Goal: Complete application form: Complete application form

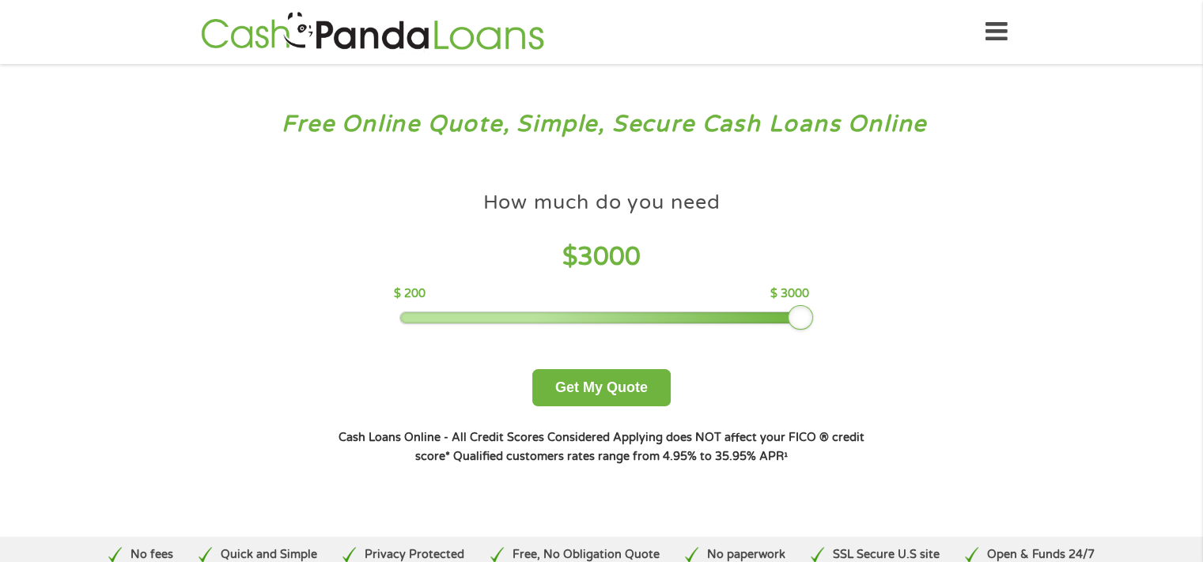
drag, startPoint x: 519, startPoint y: 323, endPoint x: 821, endPoint y: 319, distance: 302.2
click at [821, 319] on div "How much do you need $ 3000 $ 200 $ 3000 Get My Quote" at bounding box center [601, 294] width 554 height 223
click at [563, 395] on button "Get My Quote" at bounding box center [601, 387] width 138 height 37
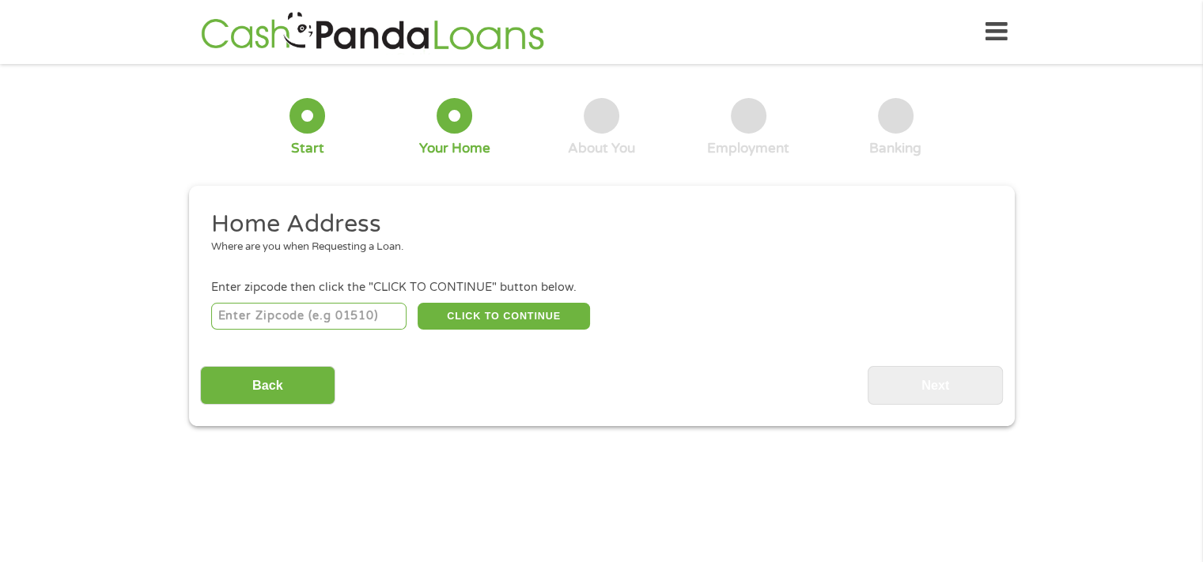
click at [327, 317] on input "number" at bounding box center [308, 316] width 195 height 27
type input "93722"
select select "[US_STATE]"
click at [502, 316] on button "CLICK TO CONTINUE" at bounding box center [504, 316] width 172 height 27
type input "93722"
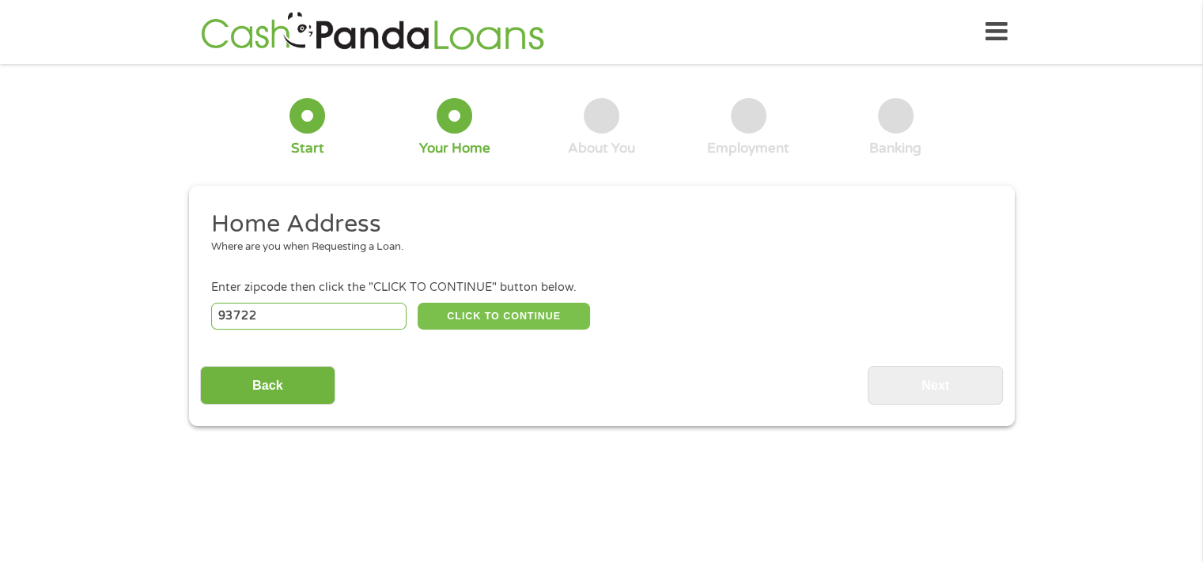
type input "[GEOGRAPHIC_DATA]"
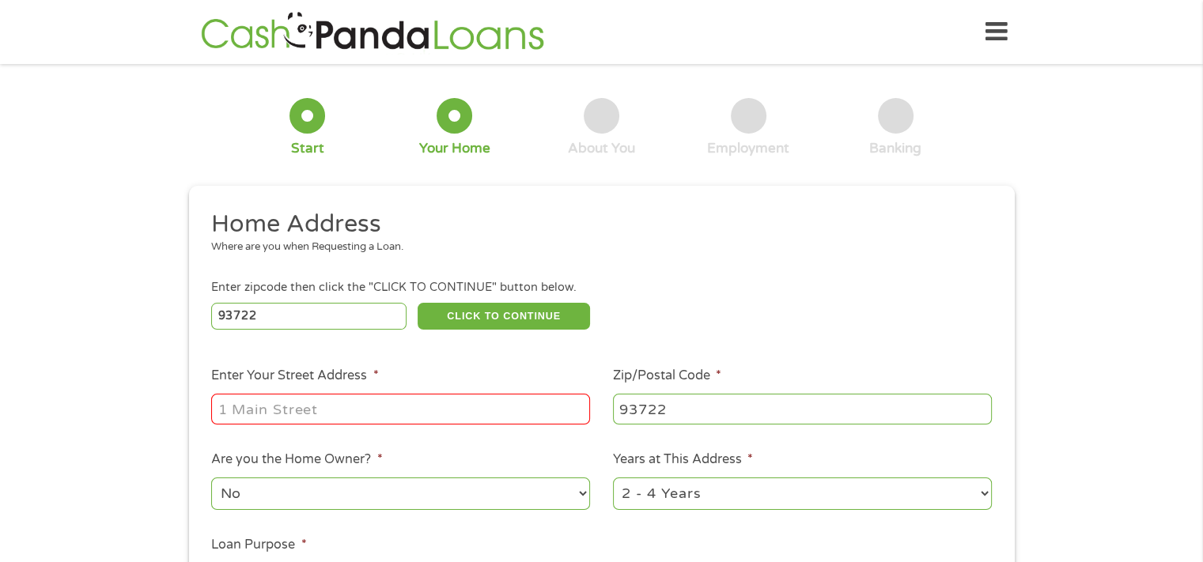
click at [433, 412] on input "Enter Your Street Address *" at bounding box center [400, 409] width 379 height 30
type input "[STREET_ADDRESS]"
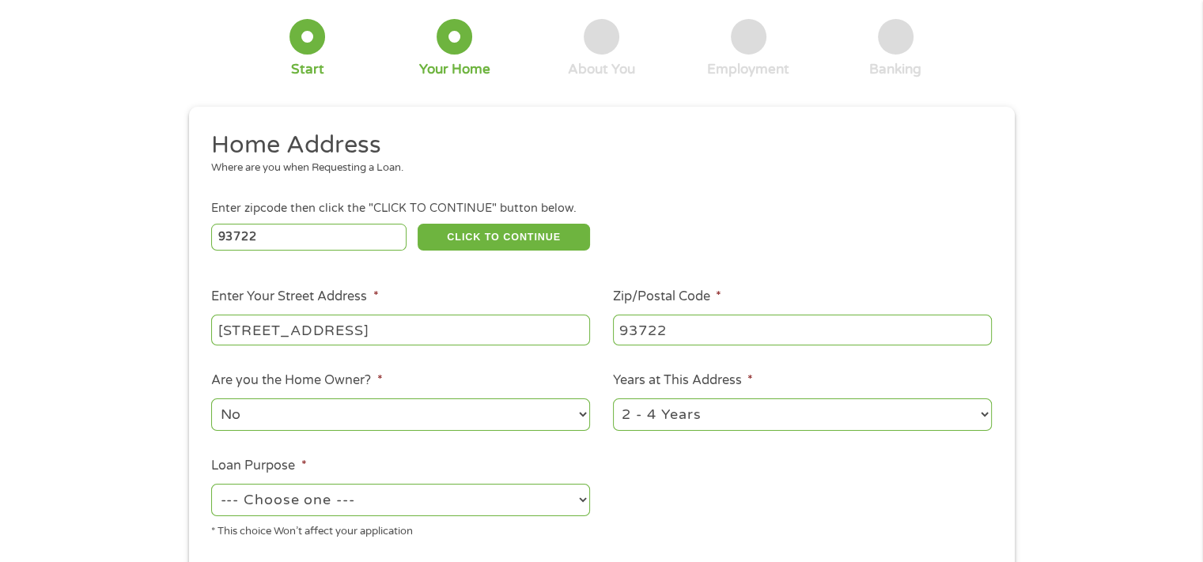
scroll to position [158, 0]
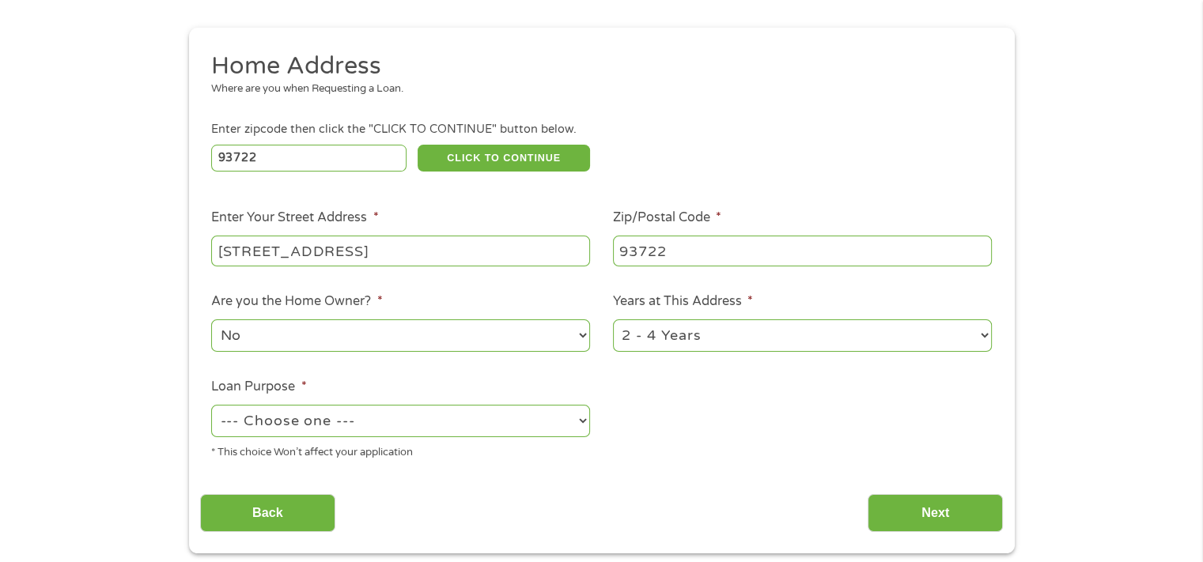
click at [388, 341] on select "No Yes" at bounding box center [400, 336] width 379 height 32
select select "yes"
click at [211, 321] on select "No Yes" at bounding box center [400, 336] width 379 height 32
click at [360, 424] on select "--- Choose one --- Pay Bills Debt Consolidation Home Improvement Major Purchase…" at bounding box center [400, 421] width 379 height 32
select select "paybills"
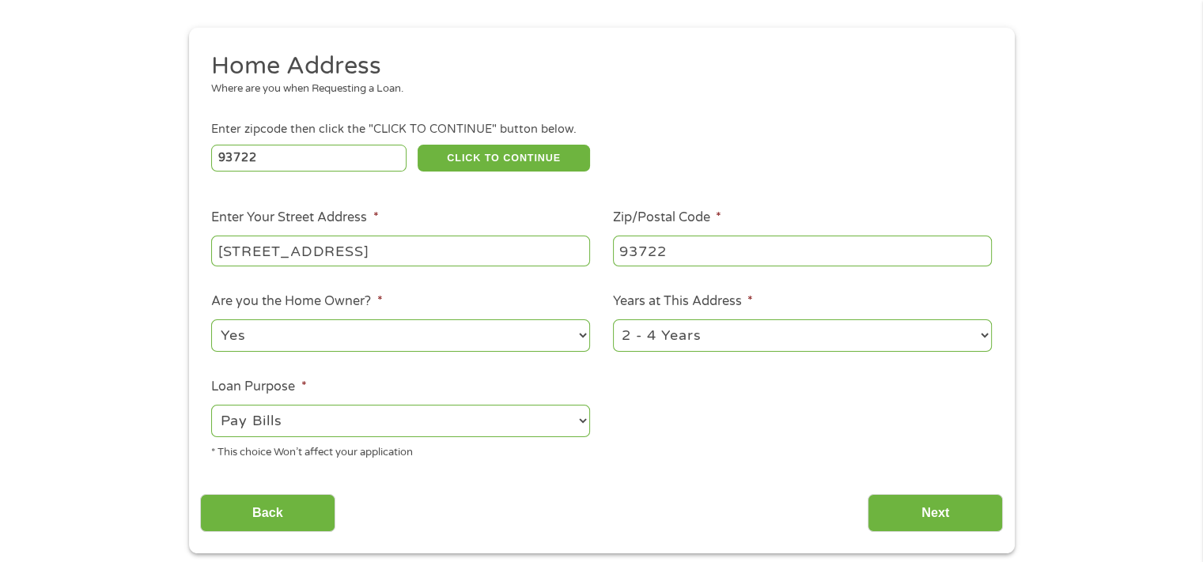
click at [211, 407] on select "--- Choose one --- Pay Bills Debt Consolidation Home Improvement Major Purchase…" at bounding box center [400, 421] width 379 height 32
click at [908, 501] on input "Next" at bounding box center [935, 513] width 135 height 39
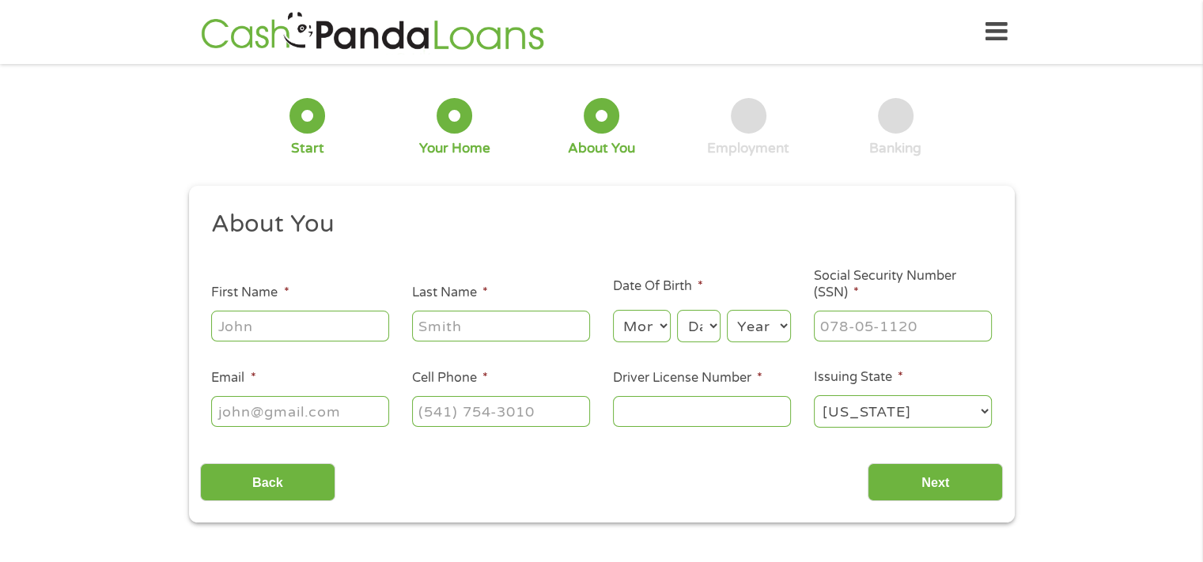
scroll to position [6, 6]
click at [509, 235] on h2 "About You" at bounding box center [595, 225] width 769 height 32
click at [345, 327] on input "First Name *" at bounding box center [300, 326] width 178 height 30
type input "Amanda"
type input "Ortiz"
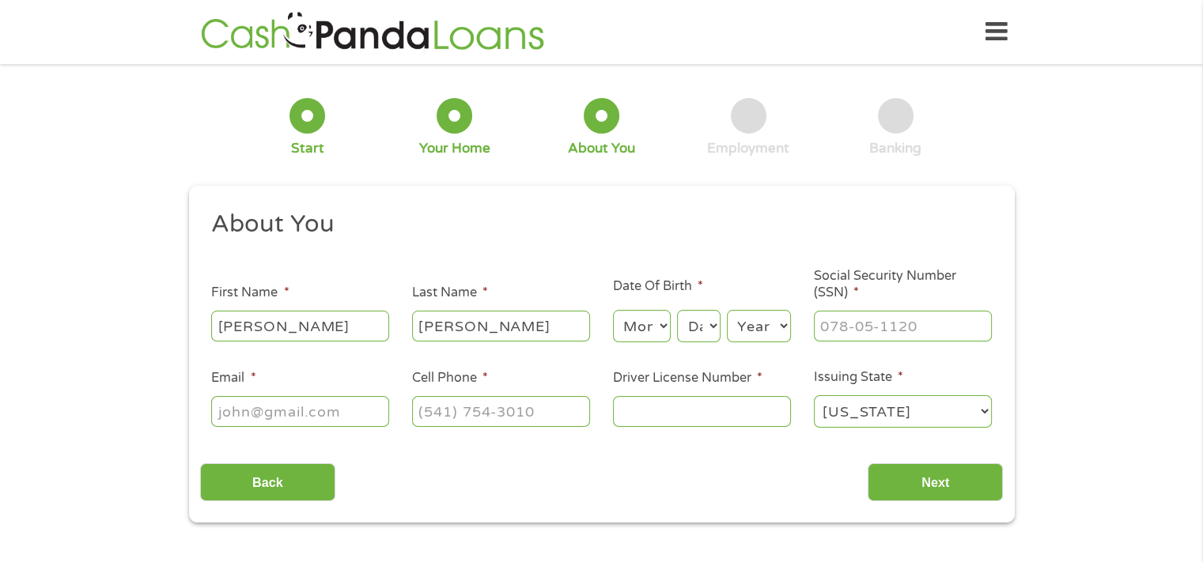
type input "missmandy2750@gmail.com"
type input "(559) 352-4929"
click at [646, 323] on select "Month 1 2 3 4 5 6 7 8 9 10 11 12" at bounding box center [642, 326] width 58 height 32
select select "1"
click at [613, 311] on select "Month 1 2 3 4 5 6 7 8 9 10 11 12" at bounding box center [642, 326] width 58 height 32
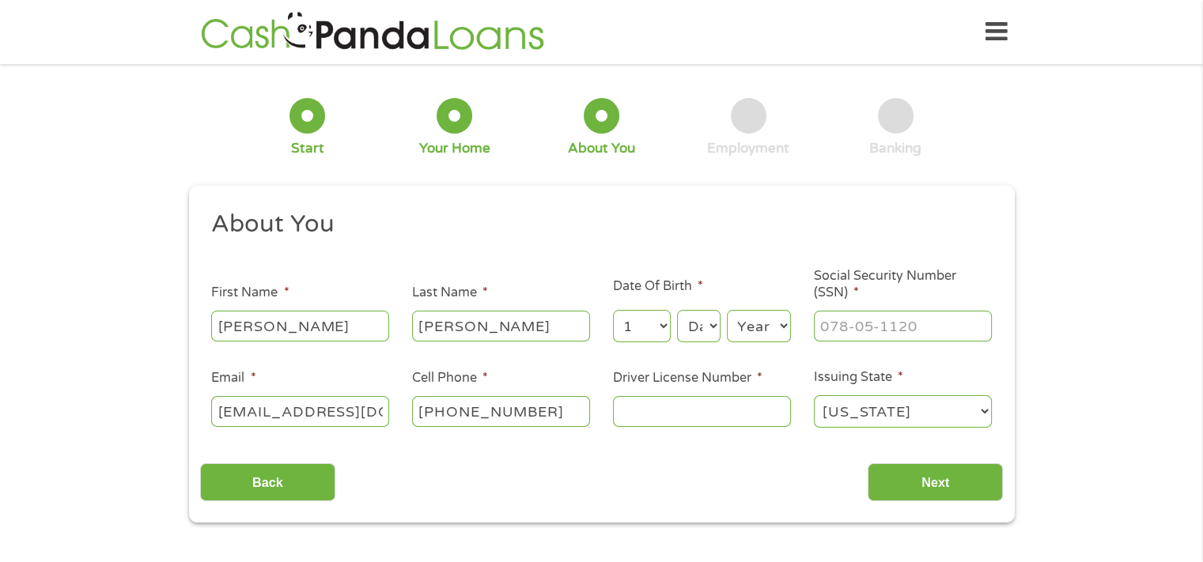
click at [695, 328] on select "Day 1 2 3 4 5 6 7 8 9 10 11 12 13 14 15 16 17 18 19 20 21 22 23 24 25 26 27 28 …" at bounding box center [698, 326] width 43 height 32
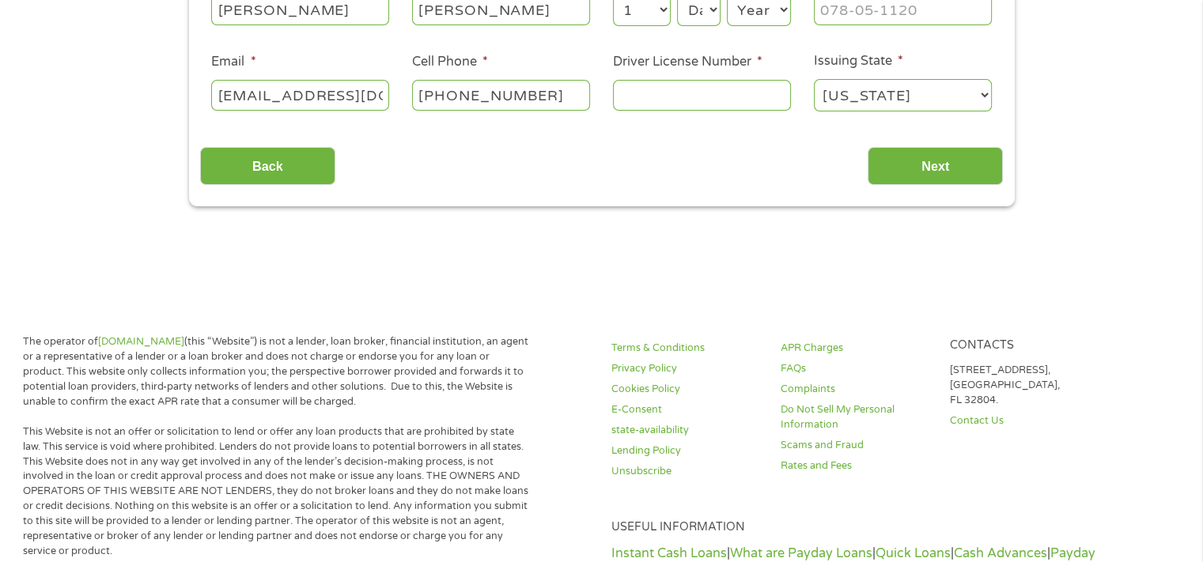
scroll to position [158, 0]
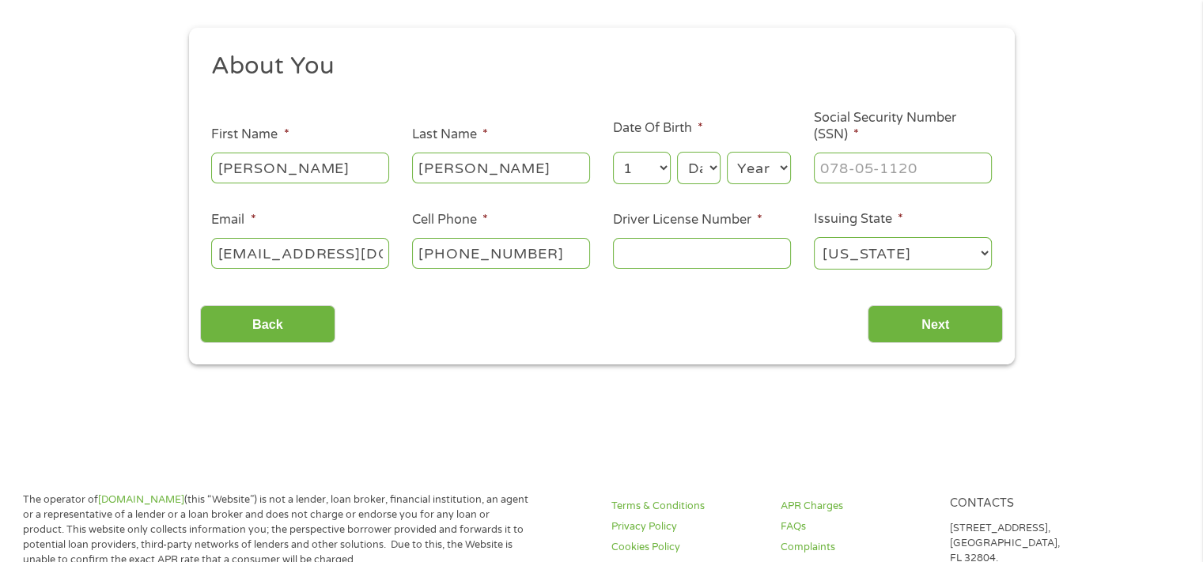
click at [702, 176] on select "Day 1 2 3 4 5 6 7 8 9 10 11 12 13 14 15 16 17 18 19 20 21 22 23 24 25 26 27 28 …" at bounding box center [698, 168] width 43 height 32
select select "31"
click at [677, 153] on select "Day 1 2 3 4 5 6 7 8 9 10 11 12 13 14 15 16 17 18 19 20 21 22 23 24 25 26 27 28 …" at bounding box center [698, 168] width 43 height 32
click at [756, 169] on select "Year 2007 2006 2005 2004 2003 2002 2001 2000 1999 1998 1997 1996 1995 1994 1993…" at bounding box center [759, 168] width 64 height 32
select select "1987"
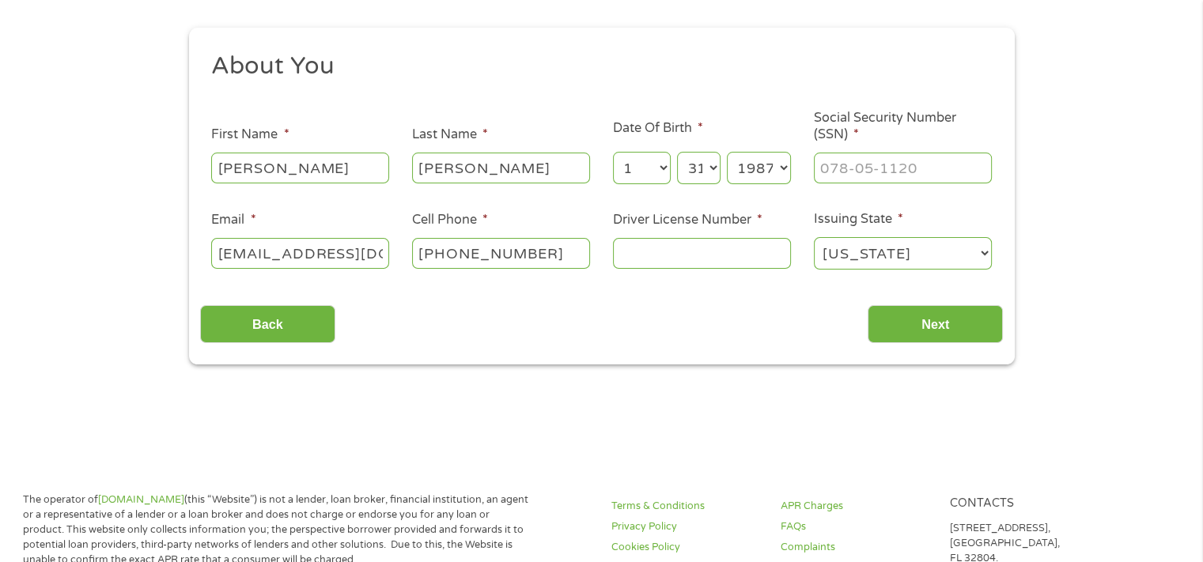
click at [727, 153] on select "Year 2007 2006 2005 2004 2003 2002 2001 2000 1999 1998 1997 1996 1995 1994 1993…" at bounding box center [759, 168] width 64 height 32
click at [880, 167] on input "___-__-____" at bounding box center [903, 168] width 178 height 30
type input "610-12-3117"
click at [745, 249] on input "Driver License Number *" at bounding box center [702, 253] width 178 height 30
type input "D6262187"
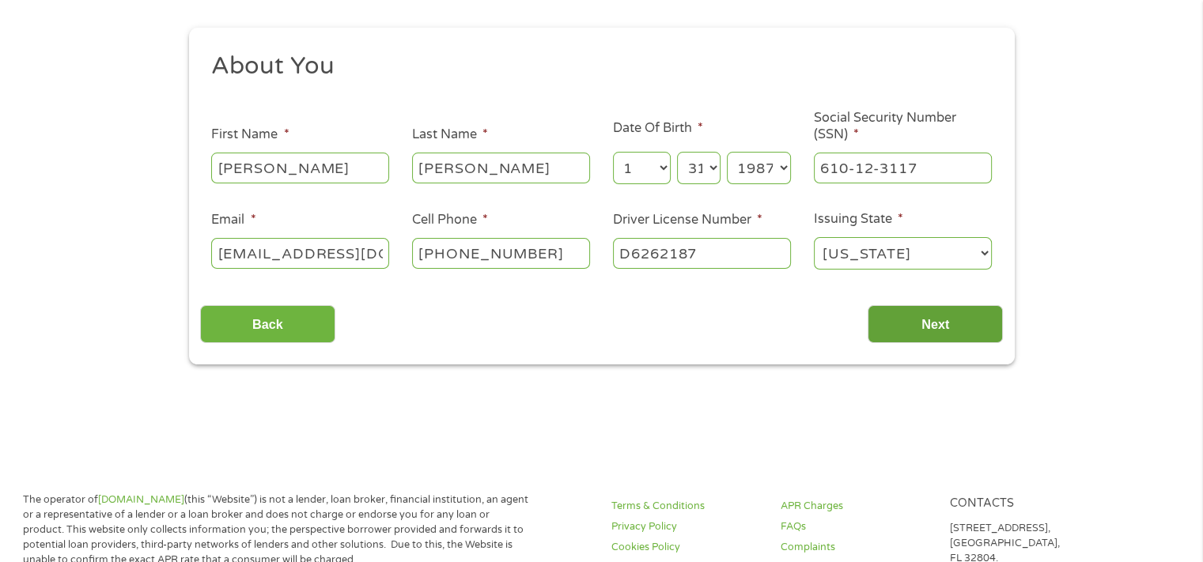
click at [959, 324] on input "Next" at bounding box center [935, 324] width 135 height 39
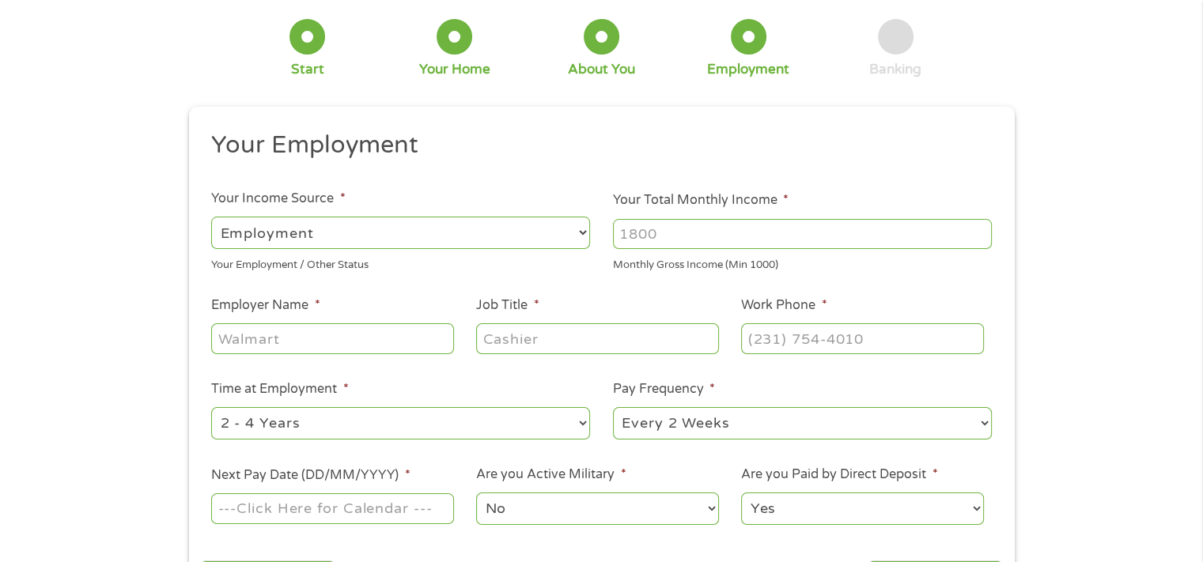
scroll to position [0, 0]
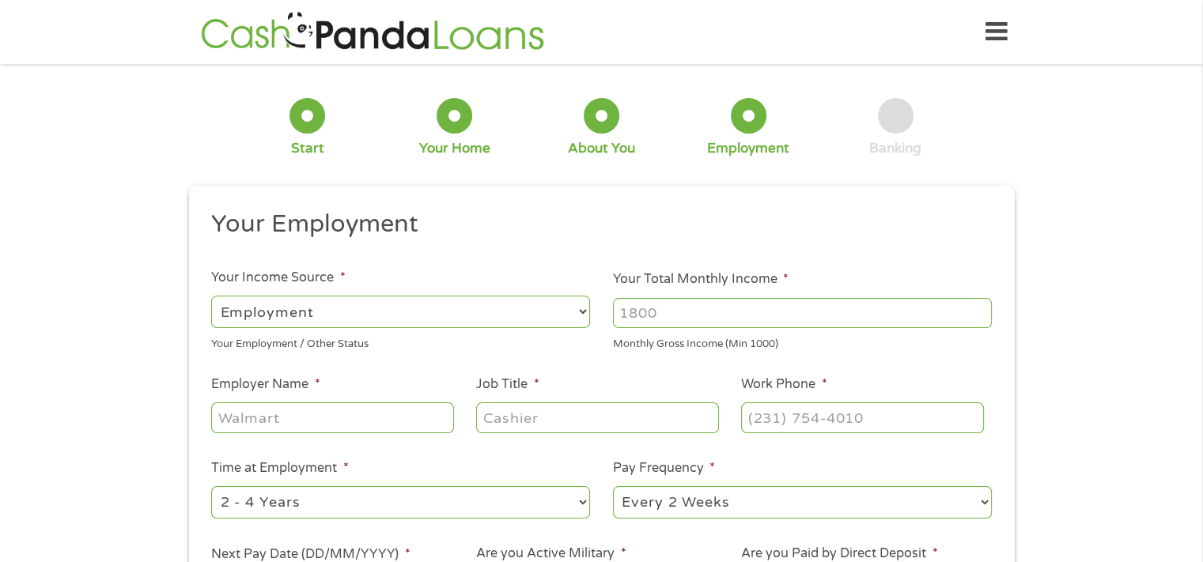
click at [467, 305] on select "--- Choose one --- Employment Self Employed Benefits" at bounding box center [400, 312] width 379 height 32
click at [211, 296] on select "--- Choose one --- Employment Self Employed Benefits" at bounding box center [400, 312] width 379 height 32
click at [702, 316] on input "Your Total Monthly Income *" at bounding box center [802, 313] width 379 height 30
type input "3"
type input "4000"
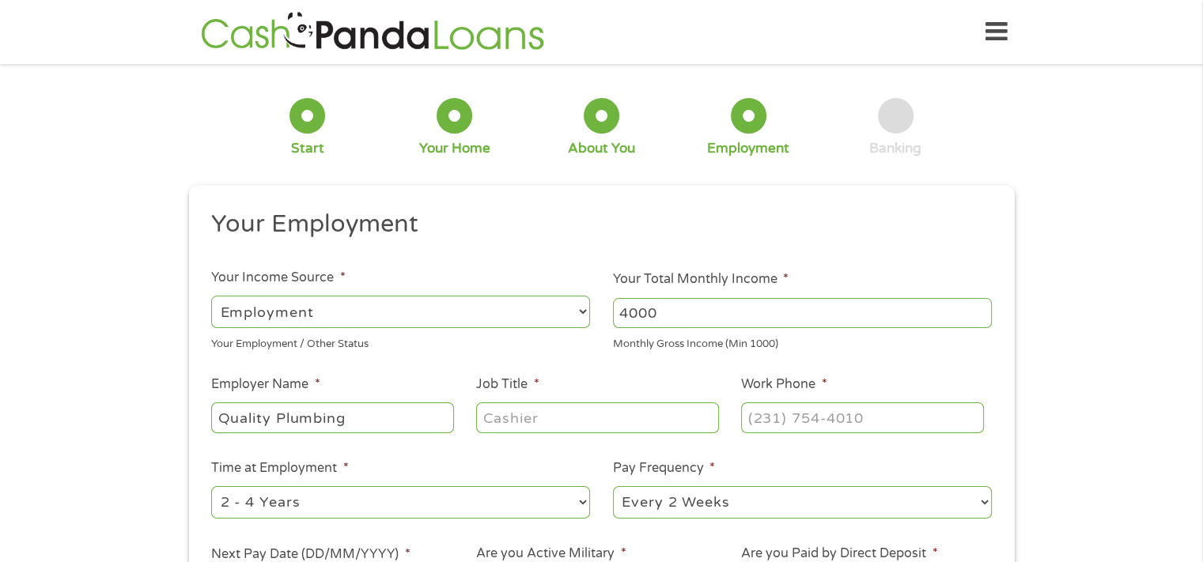
type input "Quality Plumbing"
type input "Payroll"
type input "(559) 485-3641"
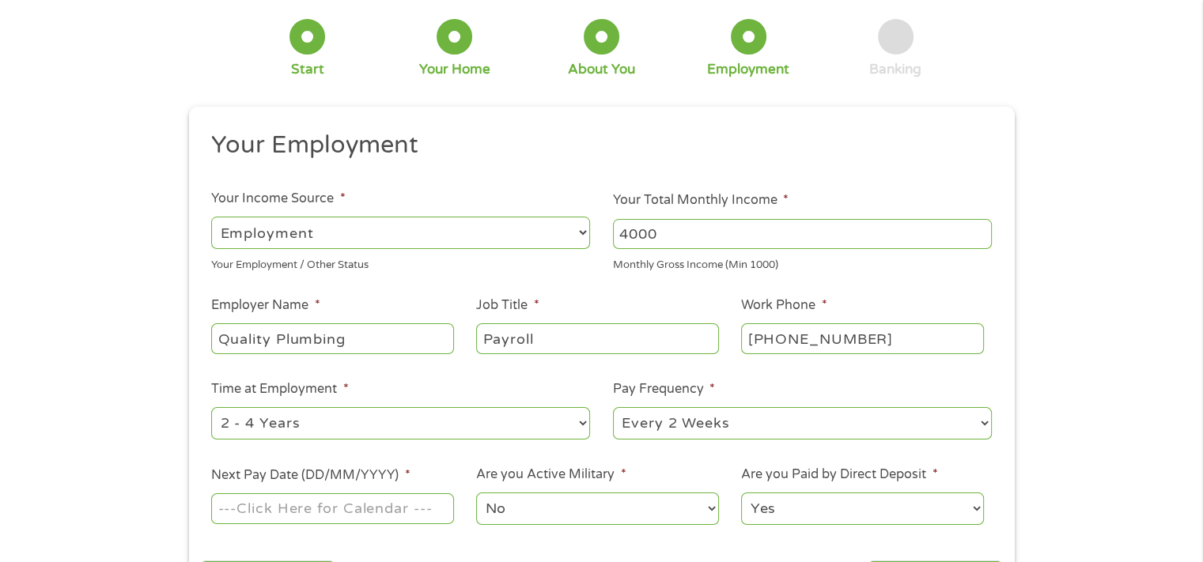
drag, startPoint x: 520, startPoint y: 426, endPoint x: 497, endPoint y: 420, distance: 23.8
click at [520, 426] on select "--- Choose one --- 1 Year or less 1 - 2 Years 2 - 4 Years Over 4 Years" at bounding box center [400, 423] width 379 height 32
select select "12months"
click at [211, 408] on select "--- Choose one --- 1 Year or less 1 - 2 Years 2 - 4 Years Over 4 Years" at bounding box center [400, 423] width 379 height 32
click at [762, 423] on select "--- Choose one --- Every 2 Weeks Every Week Monthly Semi-Monthly" at bounding box center [802, 423] width 379 height 32
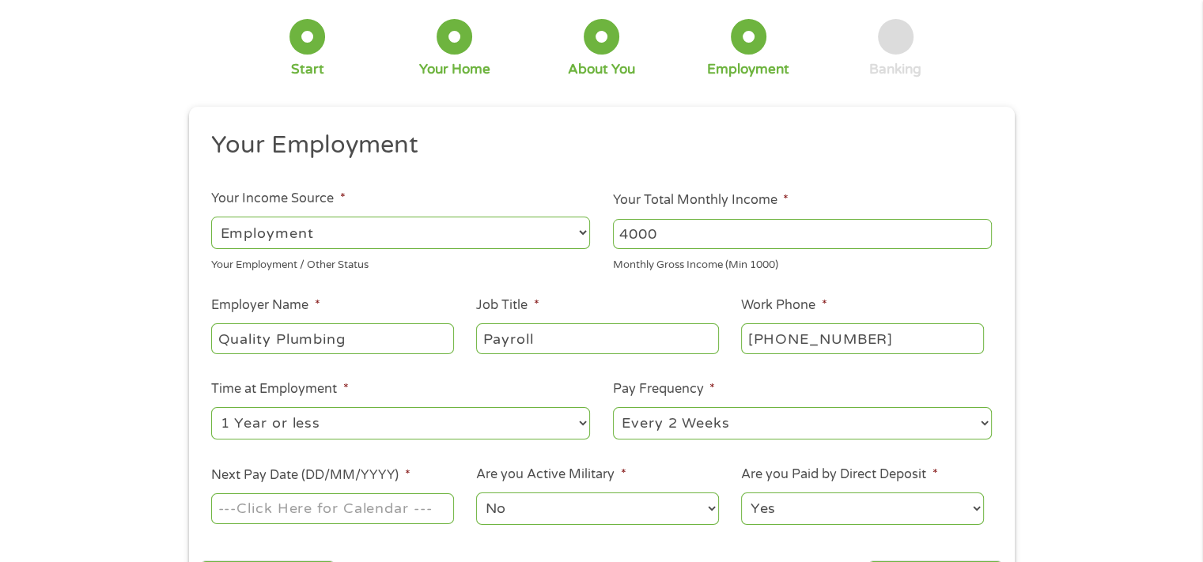
select select "weekly"
click at [613, 408] on select "--- Choose one --- Every 2 Weeks Every Week Monthly Semi-Monthly" at bounding box center [802, 423] width 379 height 32
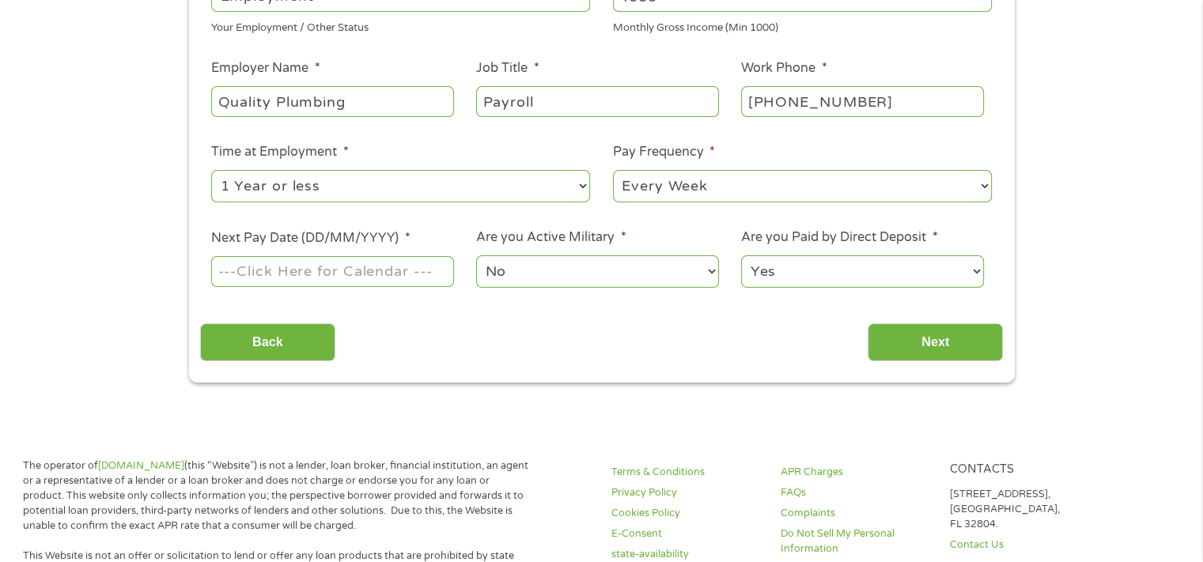
click at [321, 265] on input "Next Pay Date (DD/MM/YYYY) *" at bounding box center [332, 271] width 242 height 30
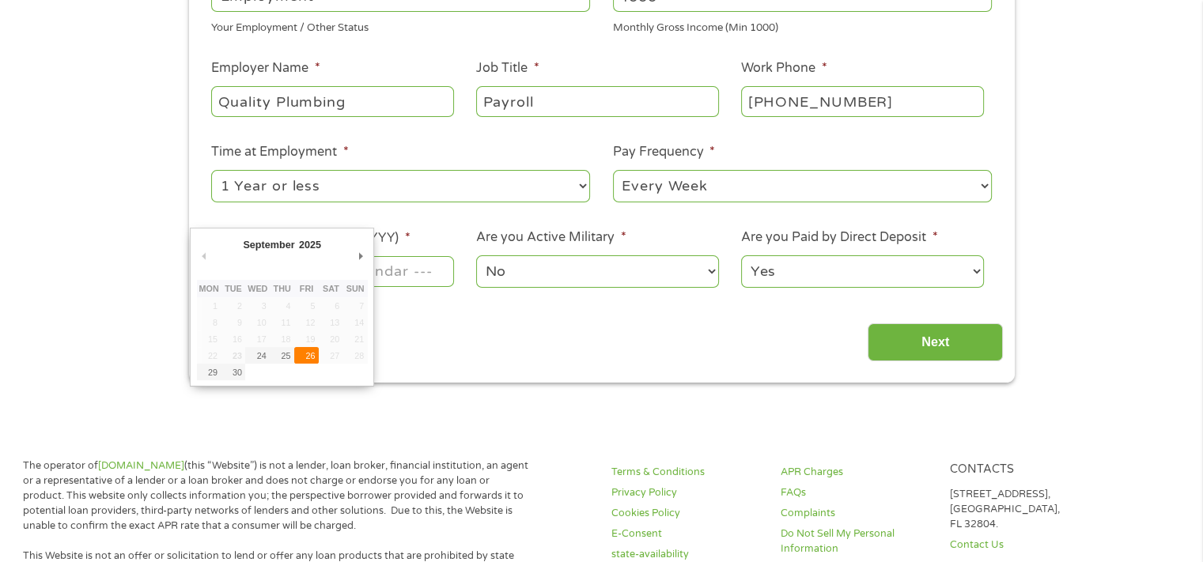
type input "26/09/2025"
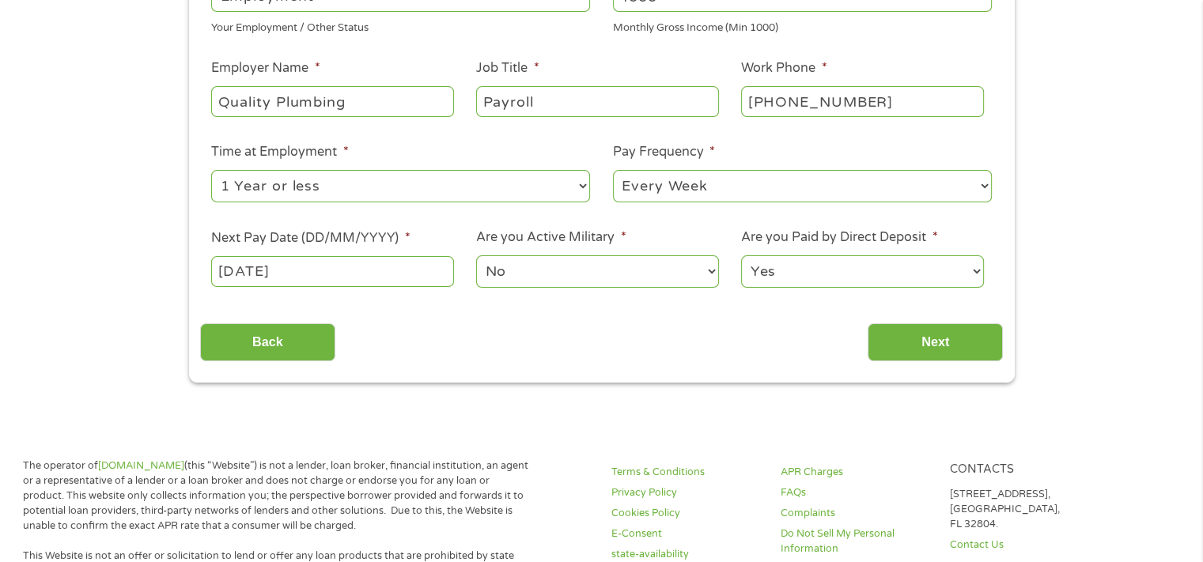
click at [804, 280] on select "Yes No" at bounding box center [862, 271] width 242 height 32
select select "0"
click at [741, 256] on select "Yes No" at bounding box center [862, 271] width 242 height 32
click at [922, 350] on input "Next" at bounding box center [935, 342] width 135 height 39
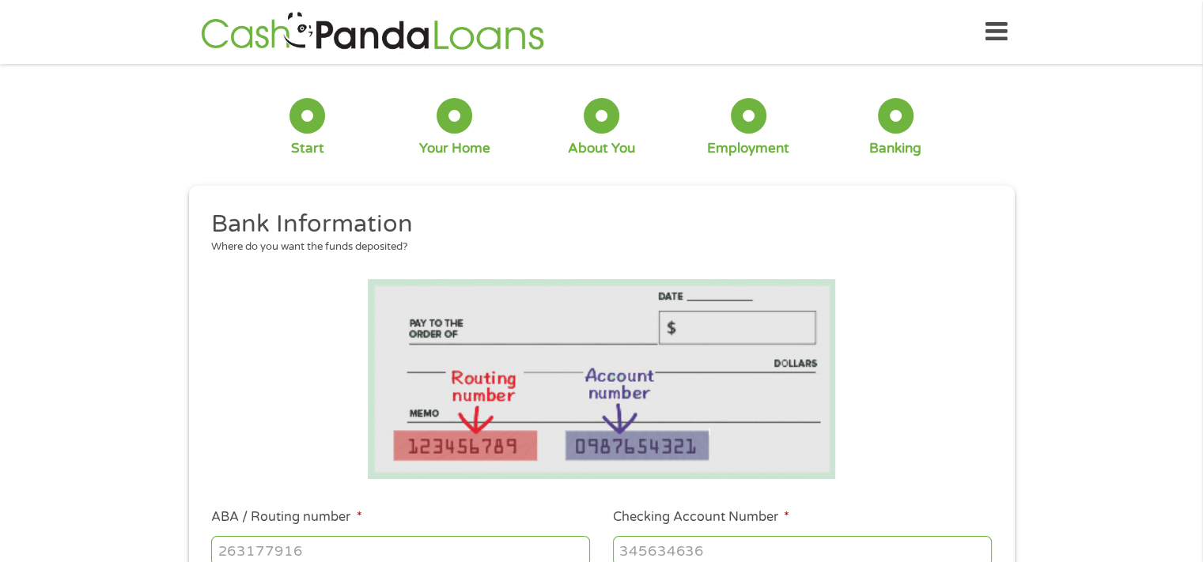
scroll to position [237, 0]
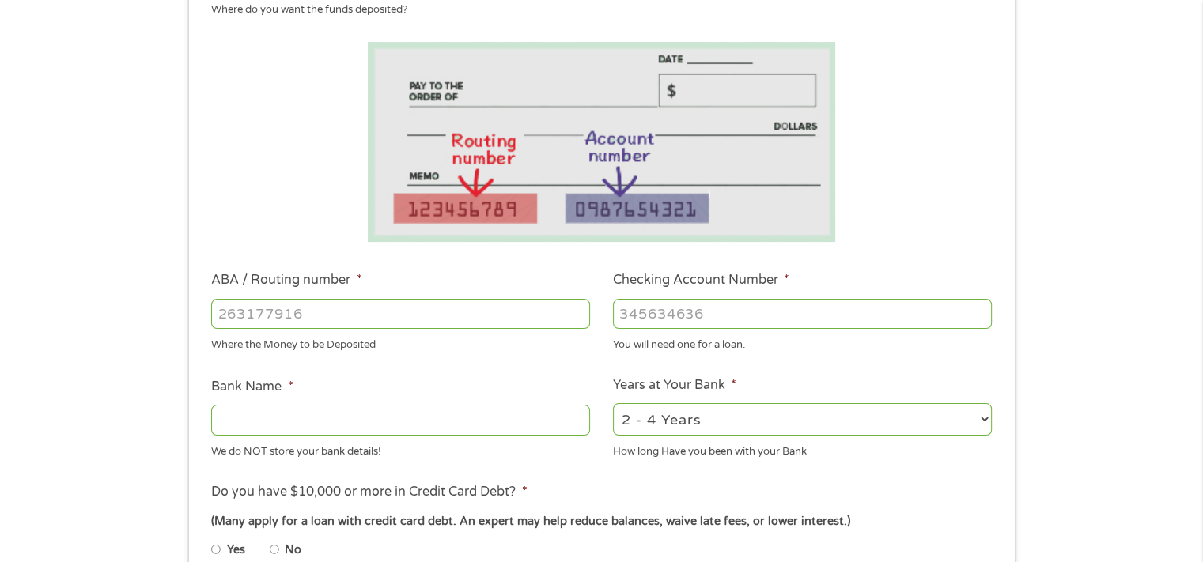
click at [486, 312] on input "ABA / Routing number *" at bounding box center [400, 314] width 379 height 30
type input "322271627"
type input "JP MORGAN CHASE BANK NA"
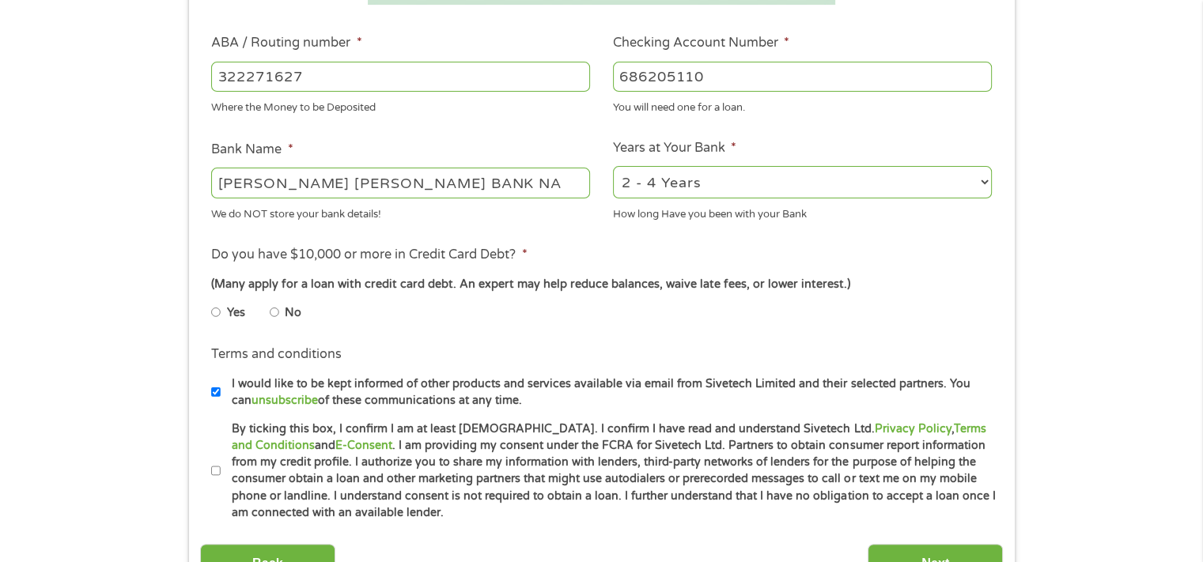
type input "686205110"
click at [698, 167] on select "2 - 4 Years 6 - 12 Months 1 - 2 Years Over 4 Years" at bounding box center [802, 182] width 379 height 32
select select "60months"
click at [613, 167] on select "2 - 4 Years 6 - 12 Months 1 - 2 Years Over 4 Years" at bounding box center [802, 182] width 379 height 32
click at [275, 311] on input "No" at bounding box center [274, 312] width 9 height 25
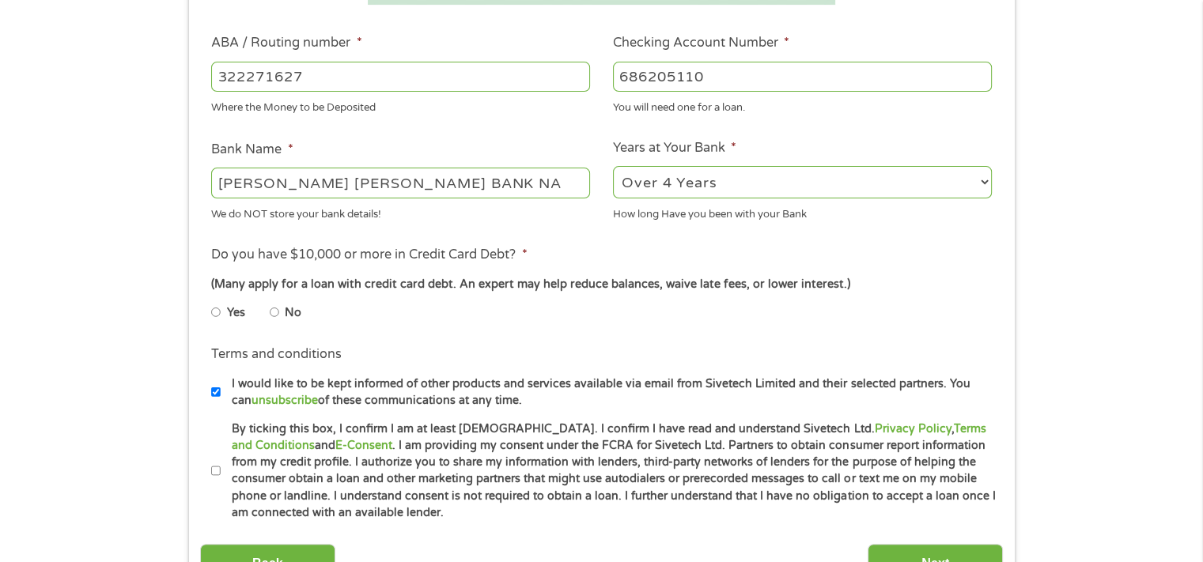
radio input "true"
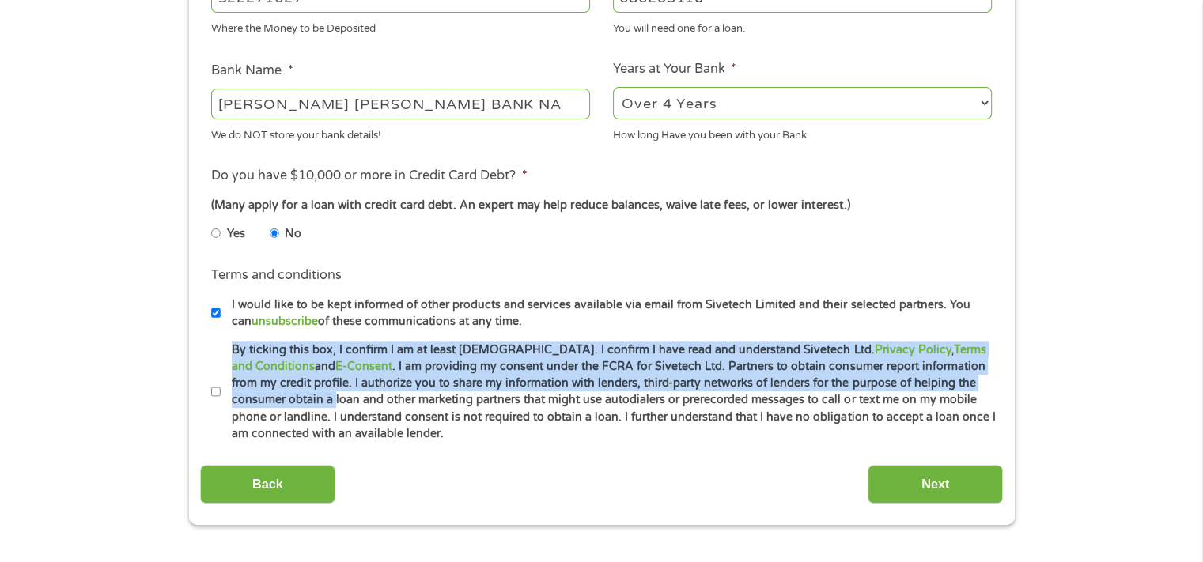
click at [219, 394] on li "By ticking this box, I confirm I am at least 18 years old. I confirm I have rea…" at bounding box center [607, 392] width 792 height 101
click at [215, 392] on input "By ticking this box, I confirm I am at least 18 years old. I confirm I have rea…" at bounding box center [215, 392] width 9 height 25
checkbox input "true"
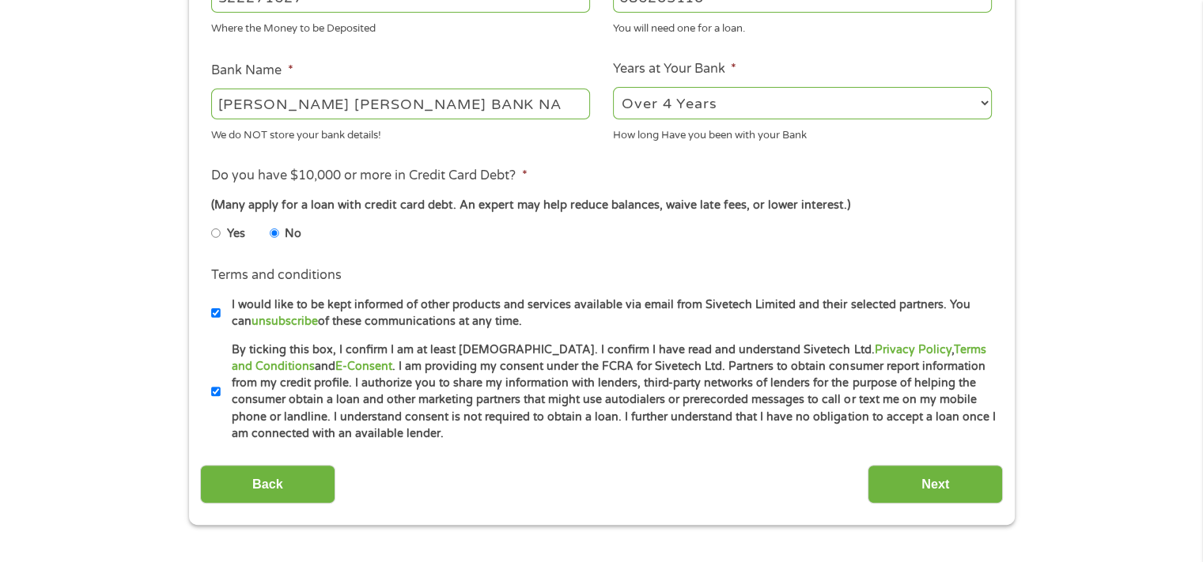
click at [221, 312] on label "I would like to be kept informed of other products and services available via e…" at bounding box center [609, 314] width 776 height 34
click at [220, 312] on input "I would like to be kept informed of other products and services available via e…" at bounding box center [215, 313] width 9 height 25
checkbox input "false"
click at [885, 484] on input "Next" at bounding box center [935, 484] width 135 height 39
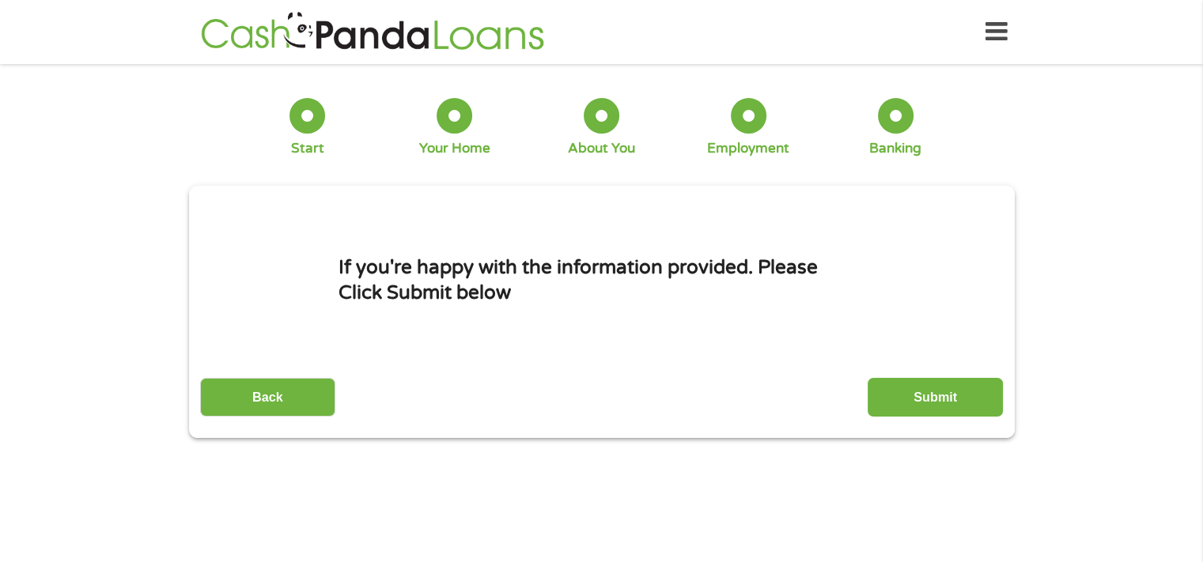
scroll to position [6, 6]
click at [924, 395] on input "Submit" at bounding box center [935, 397] width 135 height 39
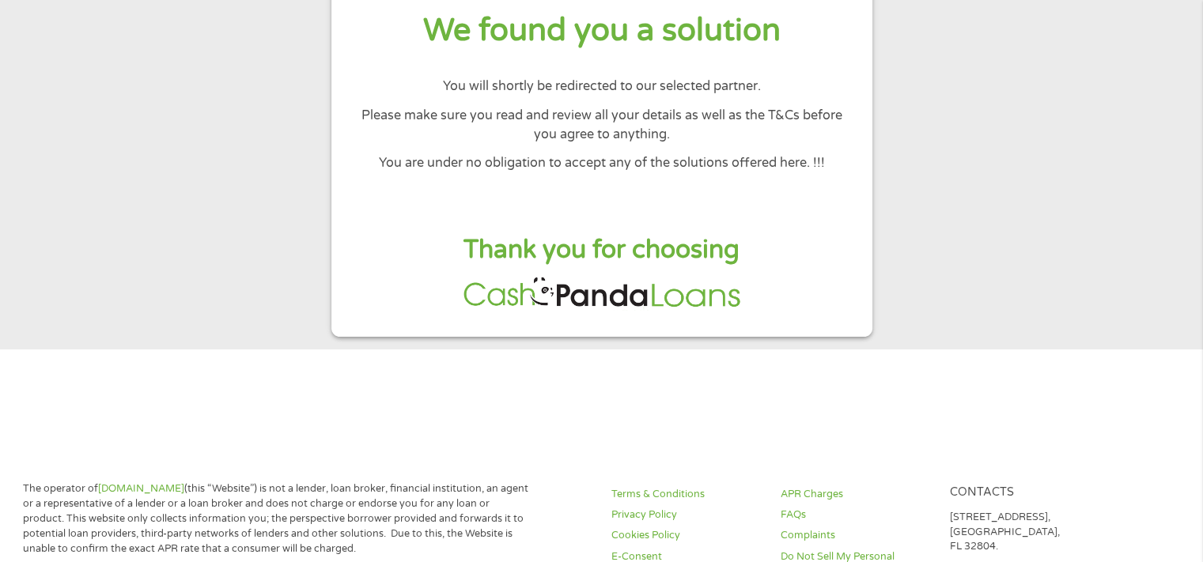
scroll to position [0, 0]
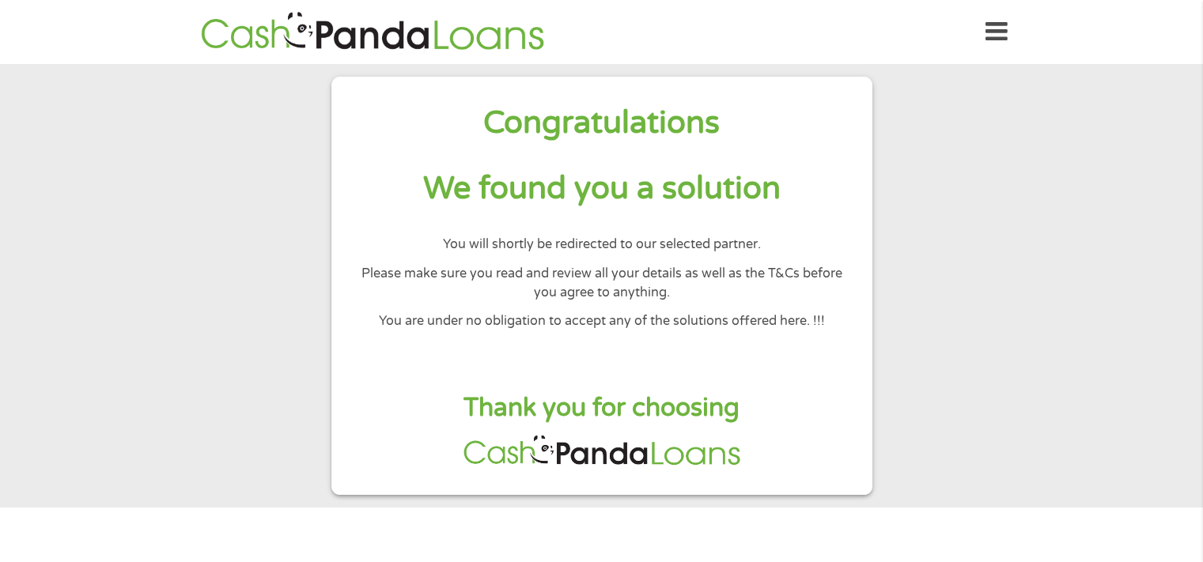
click at [897, 284] on section "Congratulations We found you a solution You will shortly be redirected to our s…" at bounding box center [601, 286] width 1203 height 444
click at [984, 15] on div "Home Get Loan Offer How it works FAQs Blog Cash Loans Quick Loans Online Loans …" at bounding box center [602, 32] width 812 height 50
click at [991, 32] on icon at bounding box center [997, 32] width 22 height 39
